Goal: Information Seeking & Learning: Learn about a topic

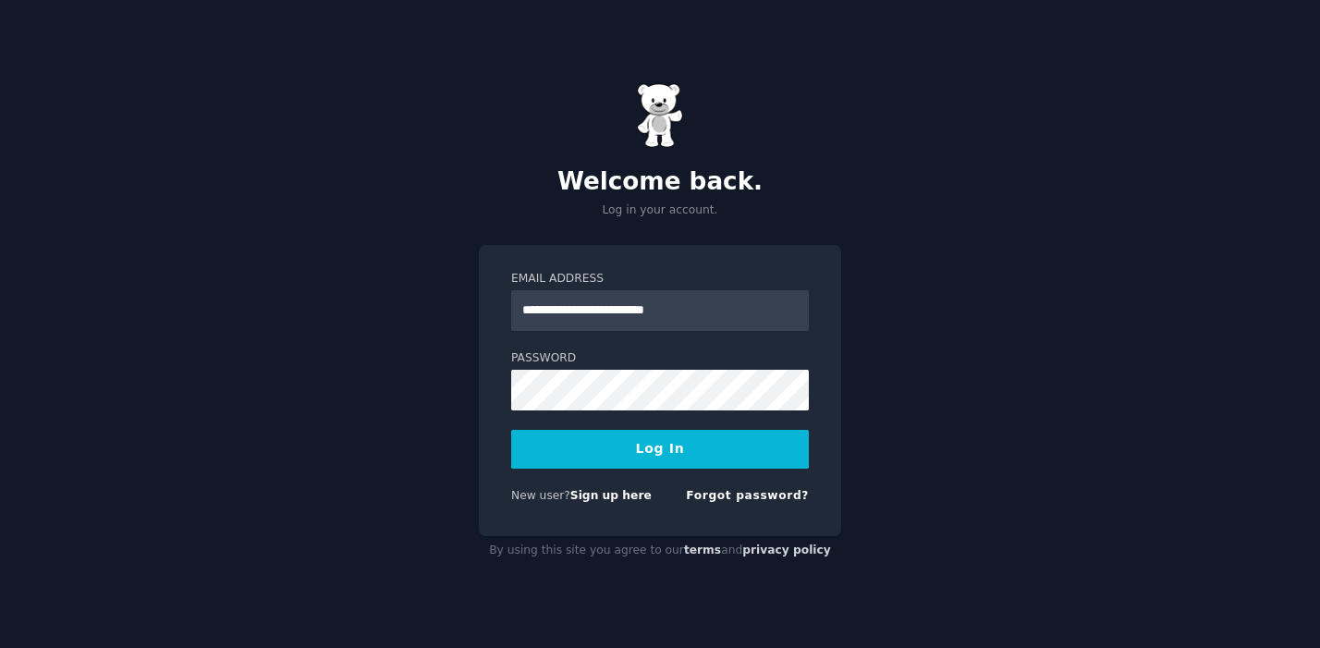
type input "**********"
click at [511, 430] on button "Log In" at bounding box center [660, 449] width 298 height 39
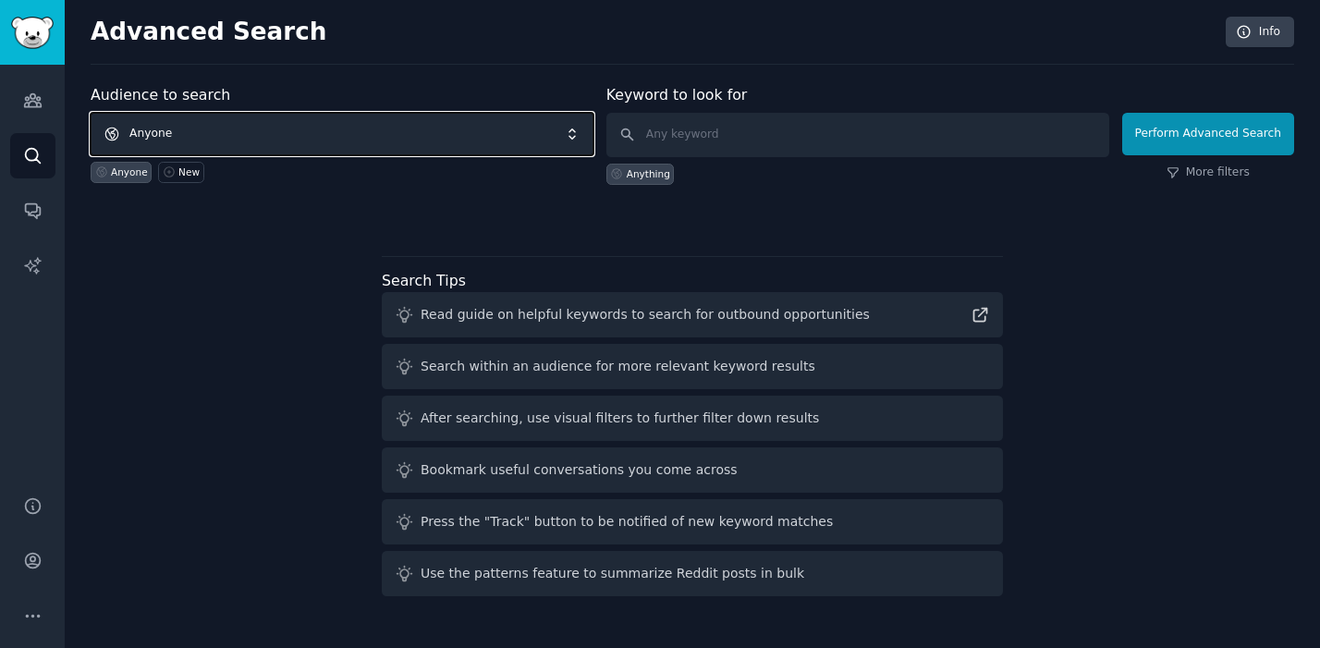
click at [376, 134] on span "Anyone" at bounding box center [342, 134] width 503 height 43
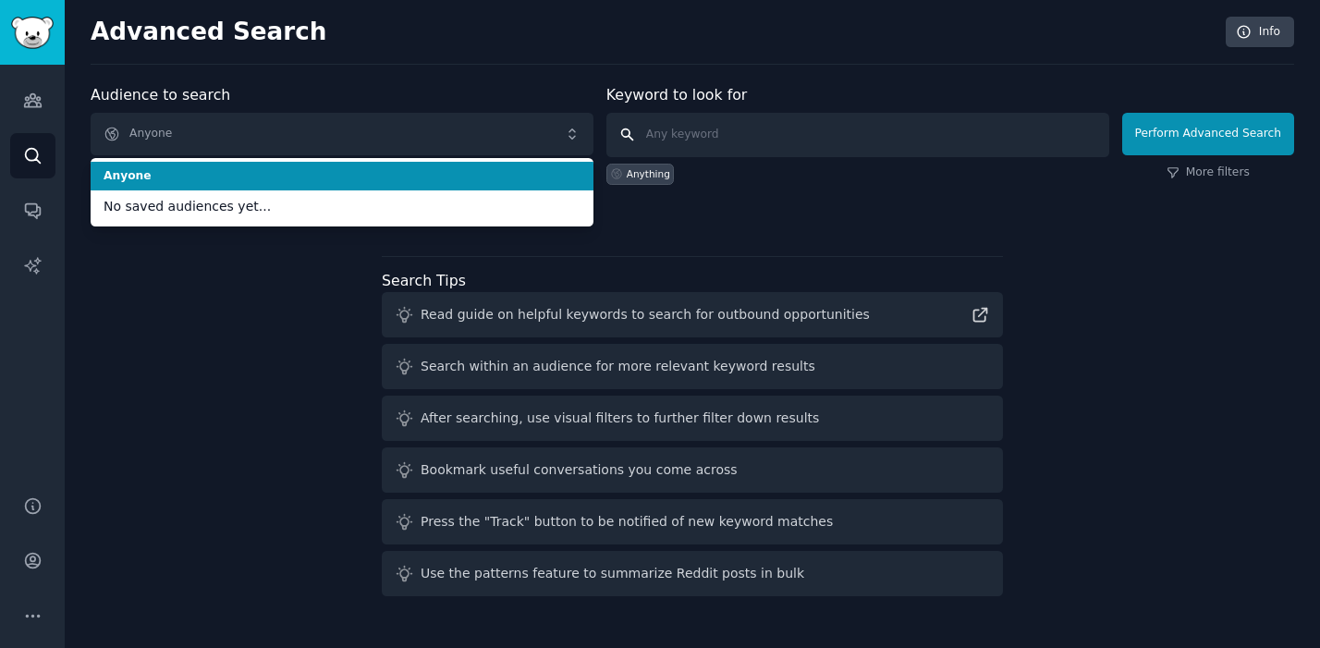
click at [742, 141] on input "text" at bounding box center [857, 135] width 503 height 44
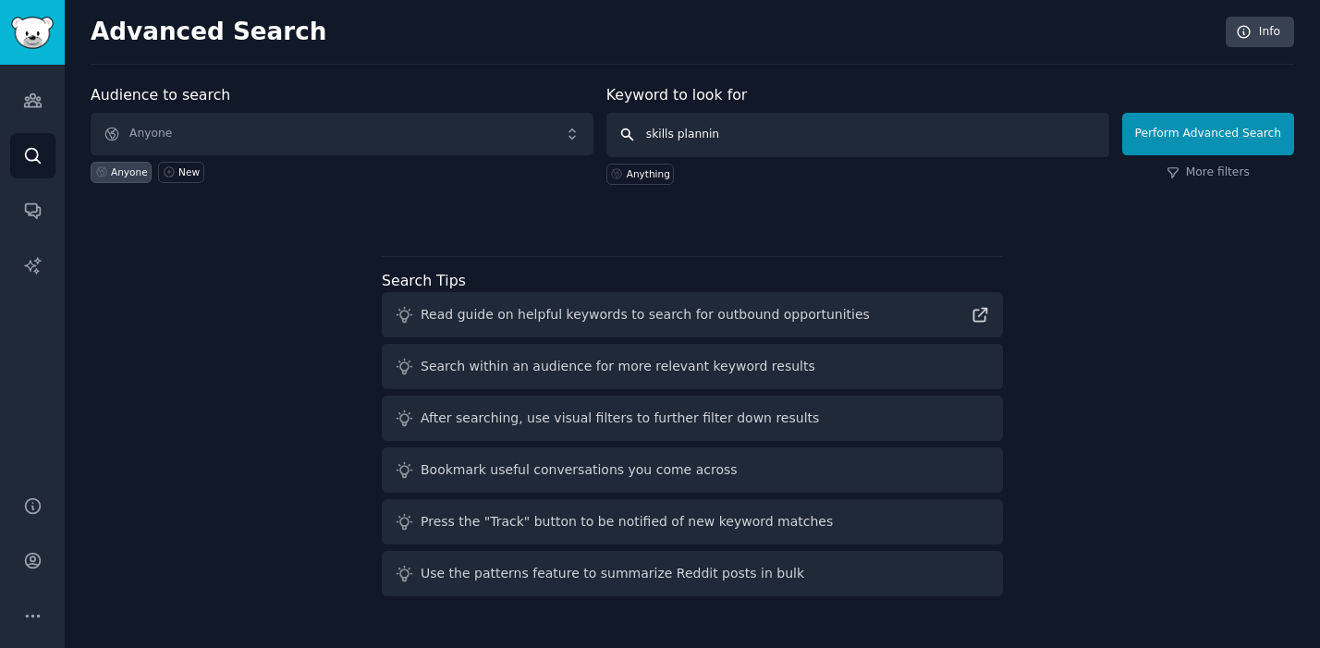
type input "skills planning"
click button "Perform Advanced Search" at bounding box center [1208, 134] width 172 height 43
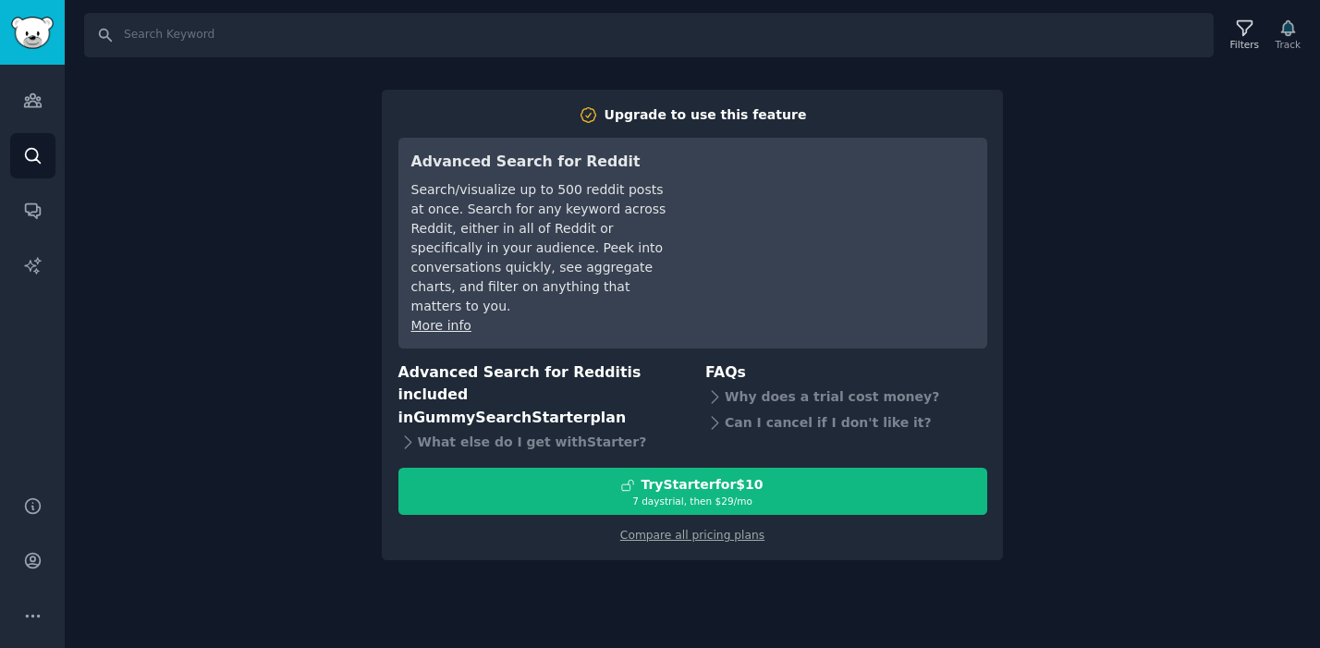
click at [1099, 147] on div "Search Filters Track Upgrade to use this feature Advanced Search for Reddit Sea…" at bounding box center [692, 324] width 1255 height 648
click at [631, 529] on link "Compare all pricing plans" at bounding box center [692, 535] width 144 height 13
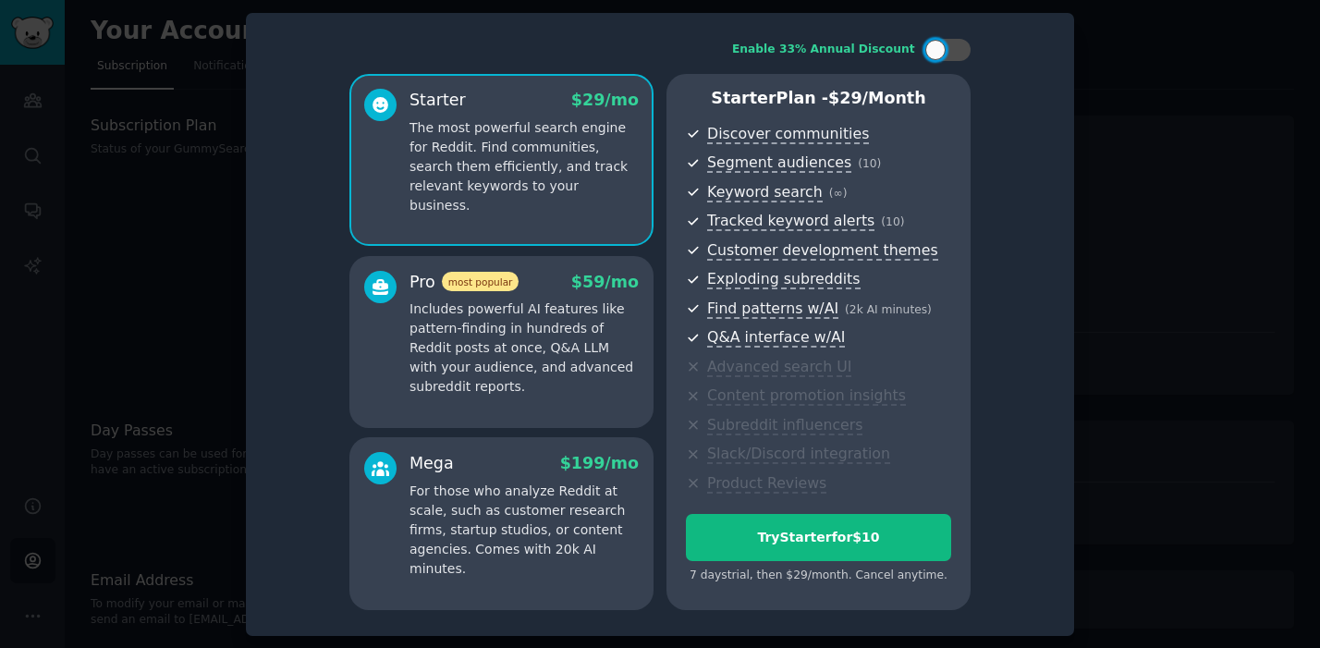
click at [1162, 191] on div at bounding box center [660, 324] width 1320 height 648
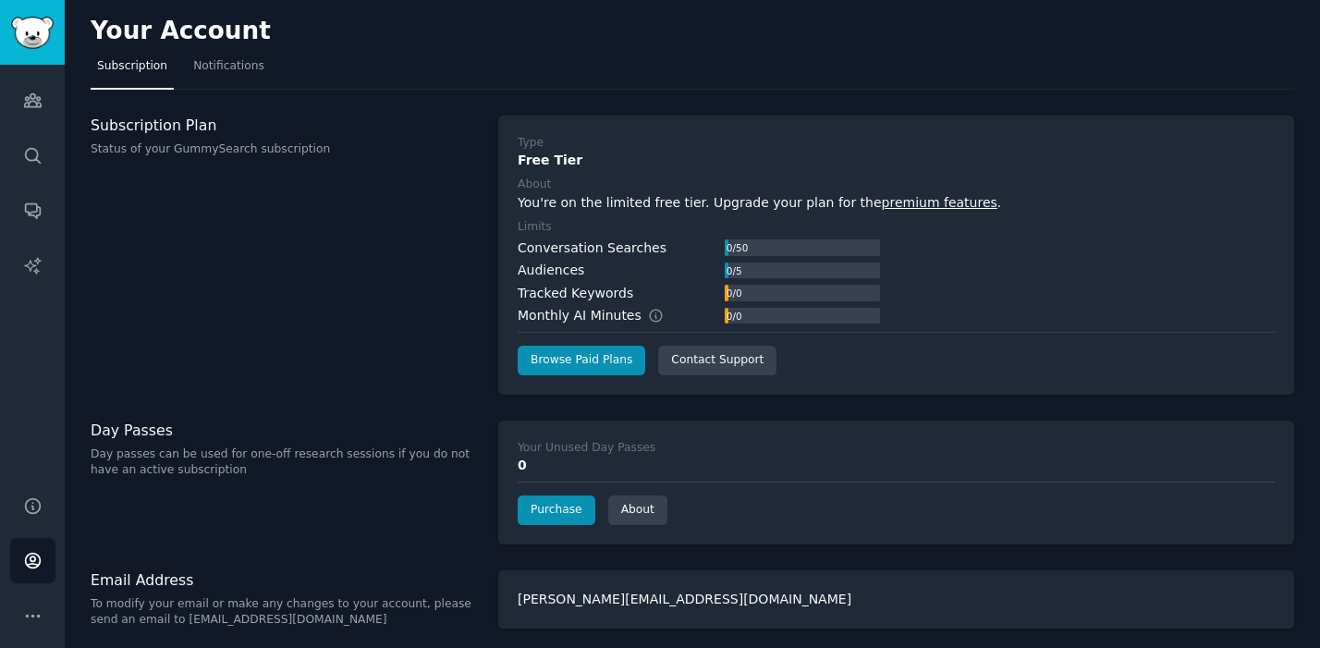
scroll to position [6, 0]
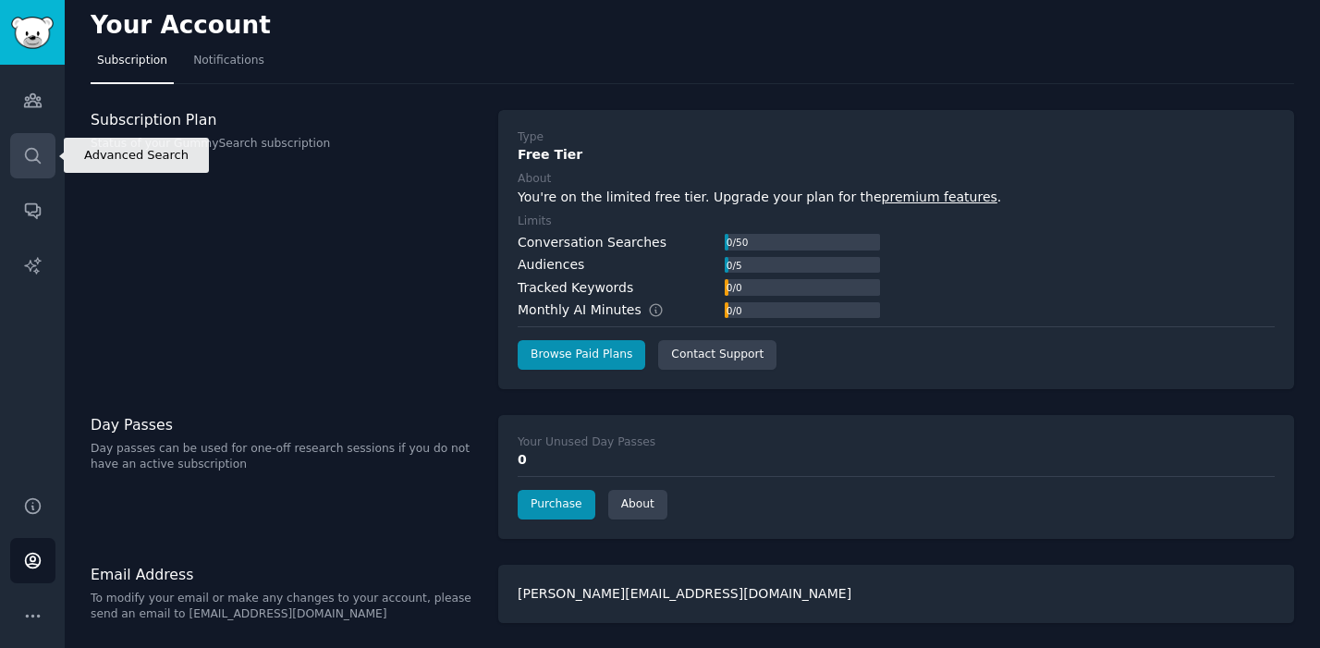
click at [23, 160] on icon "Sidebar" at bounding box center [32, 155] width 19 height 19
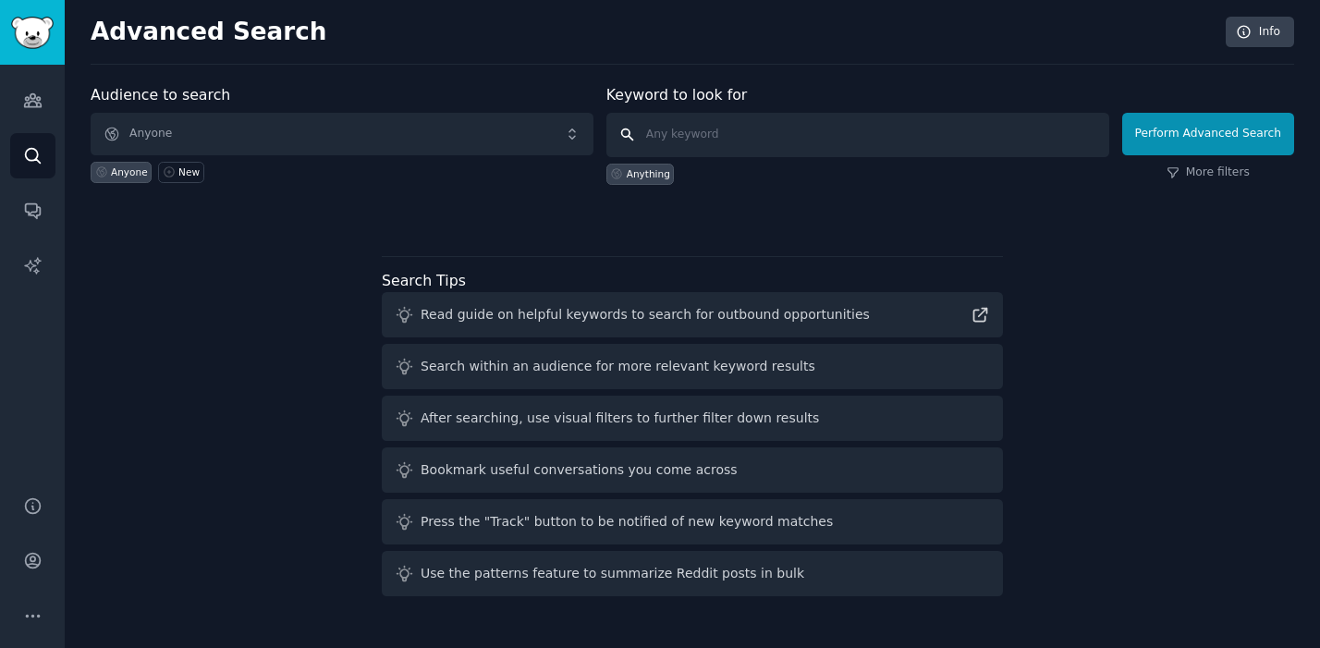
click at [678, 141] on input "text" at bounding box center [857, 135] width 503 height 44
type input "s"
type input "succession planning"
click at [631, 178] on div "Anything" at bounding box center [648, 173] width 43 height 13
click at [724, 133] on input "text" at bounding box center [857, 135] width 503 height 44
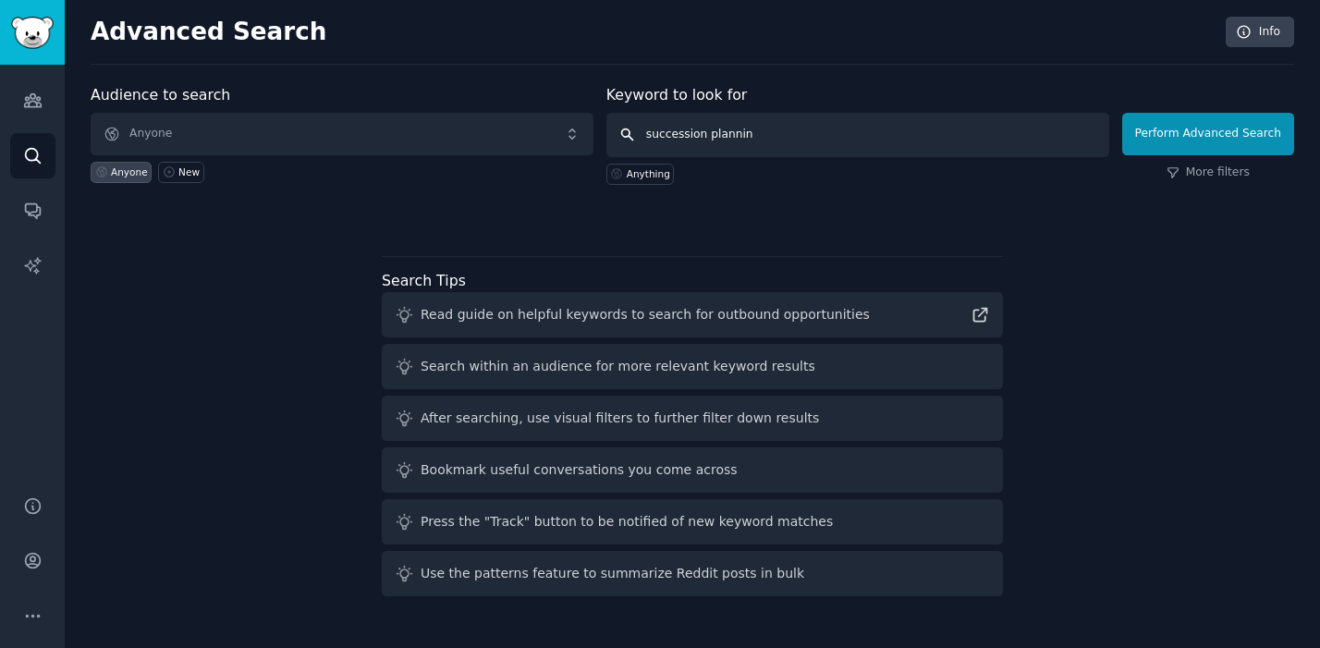
type input "succession planning"
click button "Perform Advanced Search" at bounding box center [1208, 134] width 172 height 43
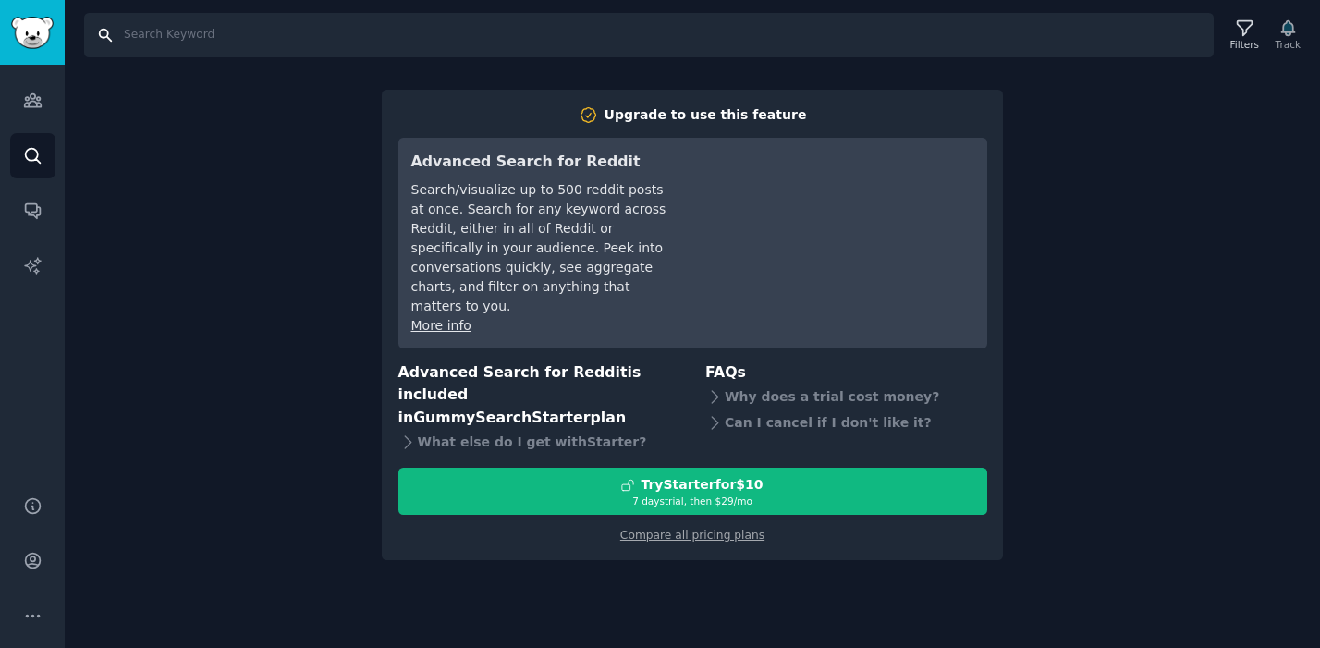
click at [165, 32] on input "Search" at bounding box center [649, 35] width 1130 height 44
type input "succession planning"
